Goal: Task Accomplishment & Management: Manage account settings

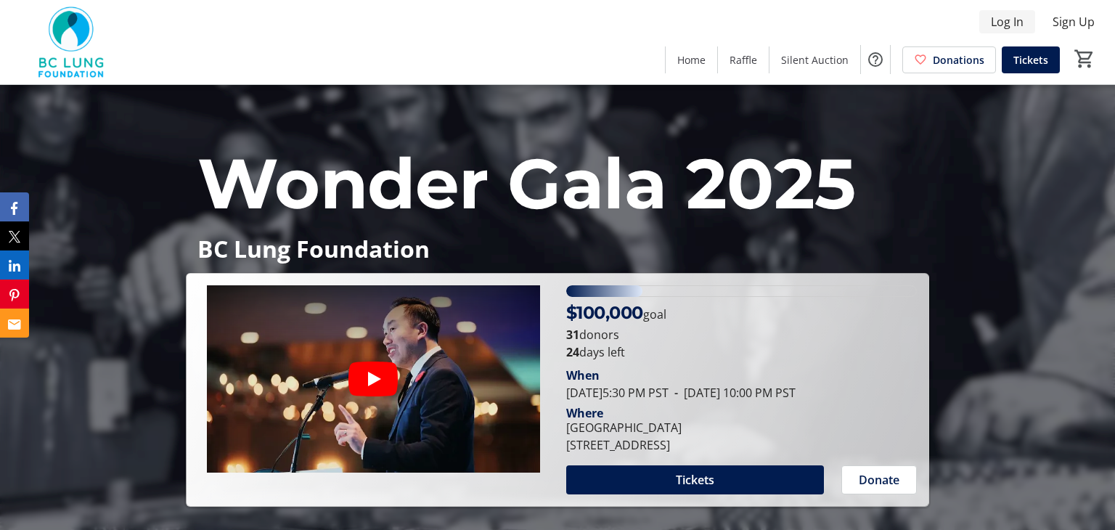
click at [1005, 22] on span "Log In" at bounding box center [1007, 21] width 33 height 17
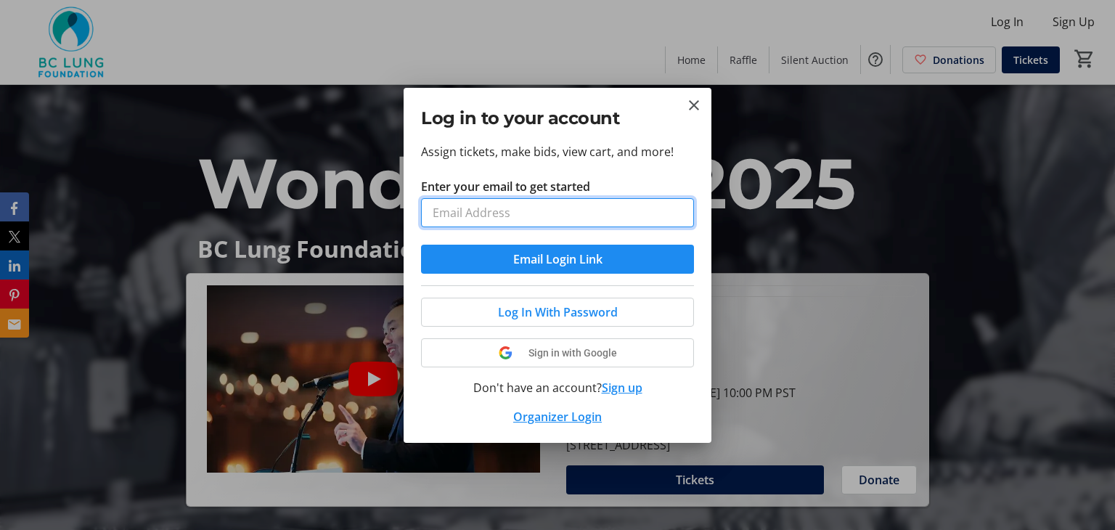
type input "[EMAIL_ADDRESS][DOMAIN_NAME]"
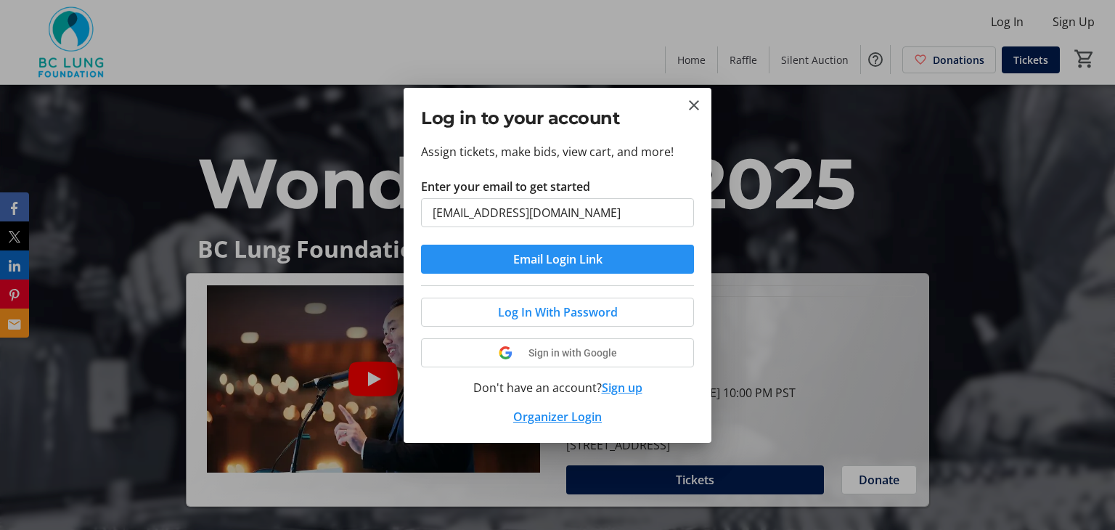
click at [578, 265] on span "Email Login Link" at bounding box center [557, 258] width 89 height 17
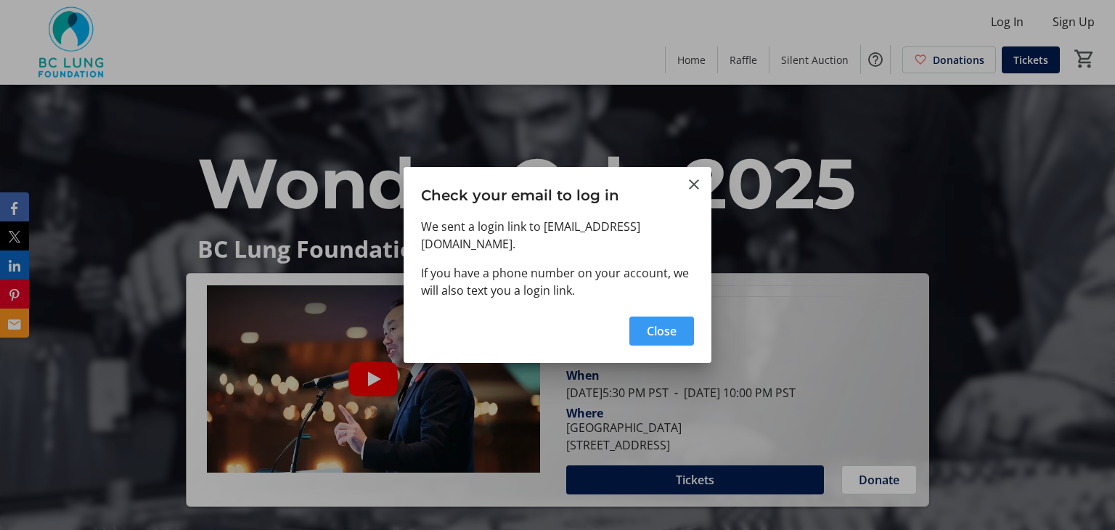
click at [658, 314] on span "button" at bounding box center [661, 331] width 65 height 35
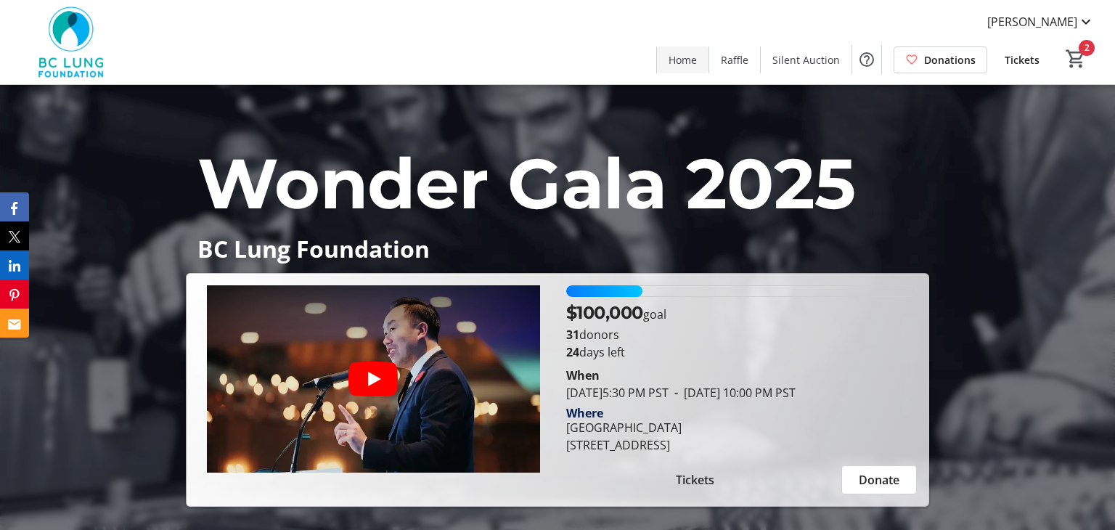
click at [697, 60] on span "Home" at bounding box center [683, 59] width 28 height 15
click at [683, 70] on span at bounding box center [683, 59] width 52 height 35
click at [1076, 28] on span "Trish Massin" at bounding box center [1032, 21] width 90 height 17
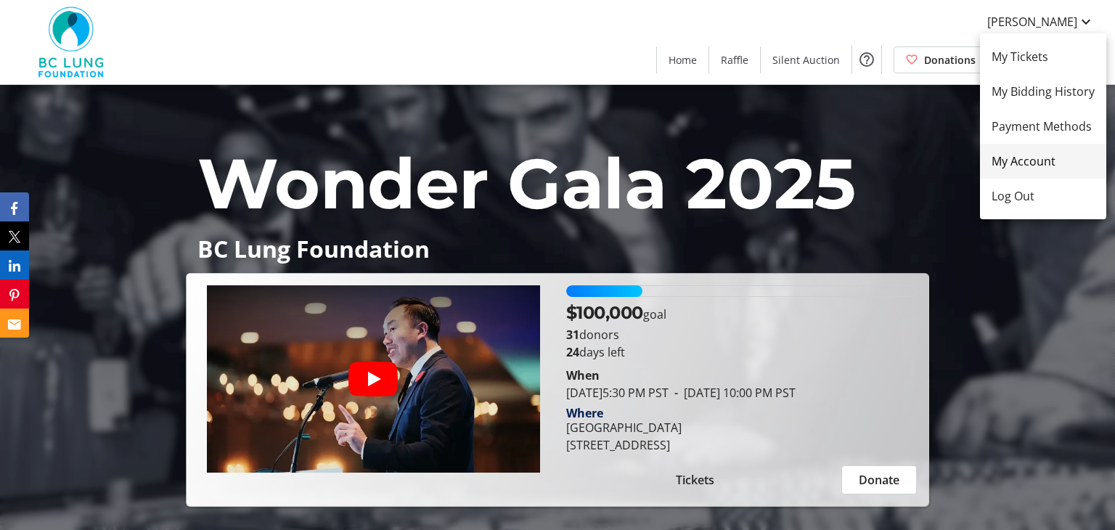
click at [1033, 155] on span "My Account" at bounding box center [1043, 160] width 103 height 17
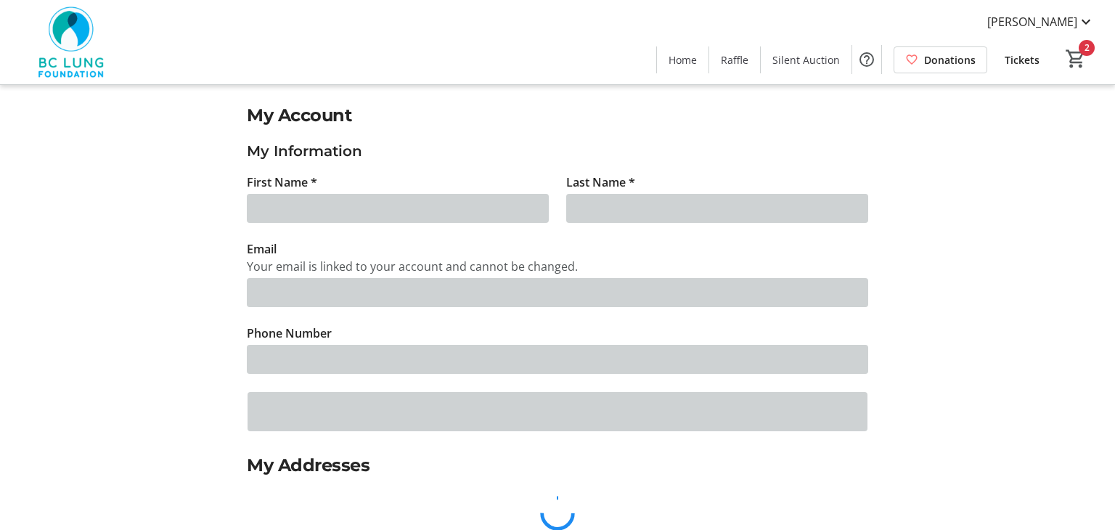
type input "Trish"
type input "Massin"
type input "[EMAIL_ADDRESS][DOMAIN_NAME]"
type input "(250) 287-1719"
